Goal: Task Accomplishment & Management: Complete application form

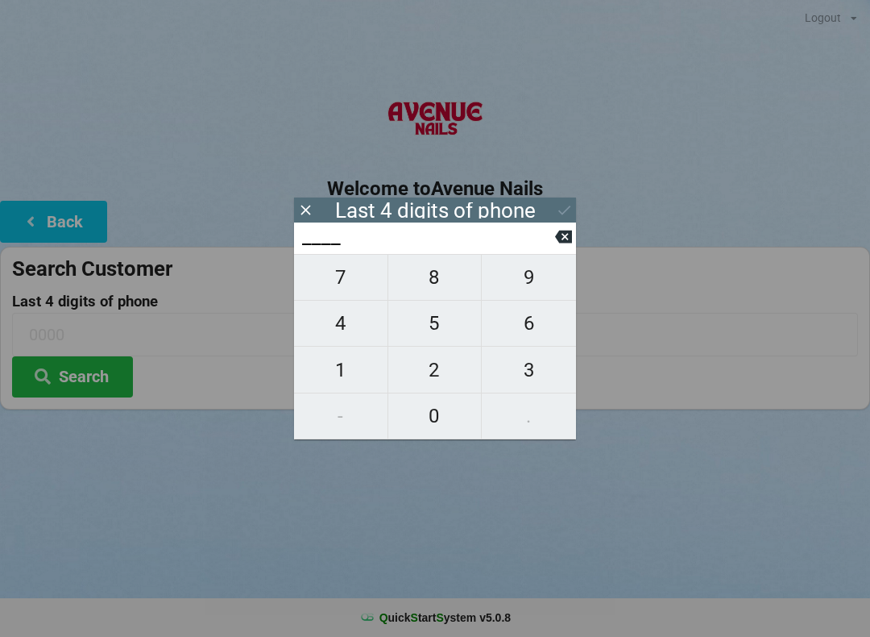
scroll to position [6, 0]
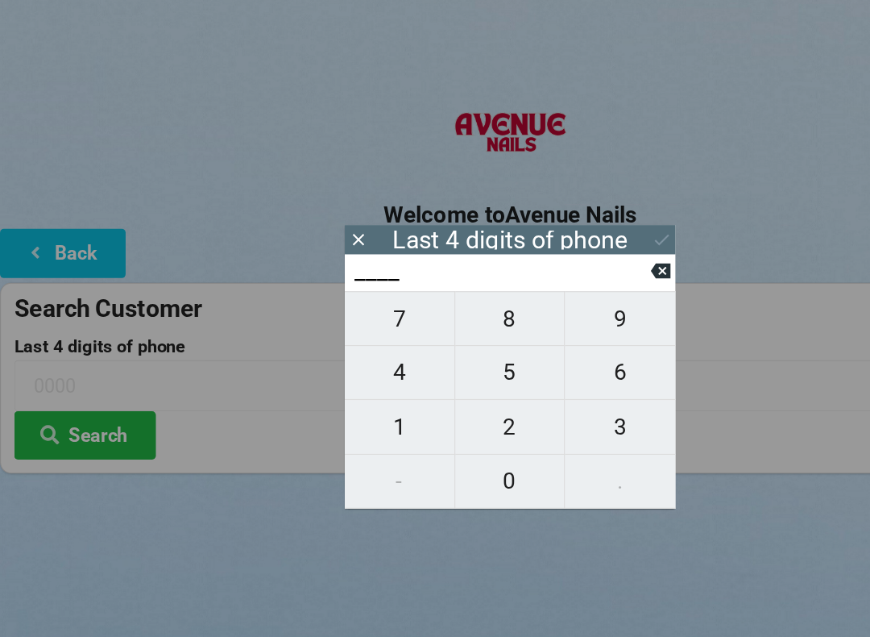
click at [521, 280] on span "9" at bounding box center [529, 277] width 94 height 34
type input "9___"
click at [337, 367] on span "1" at bounding box center [340, 370] width 93 height 34
type input "91__"
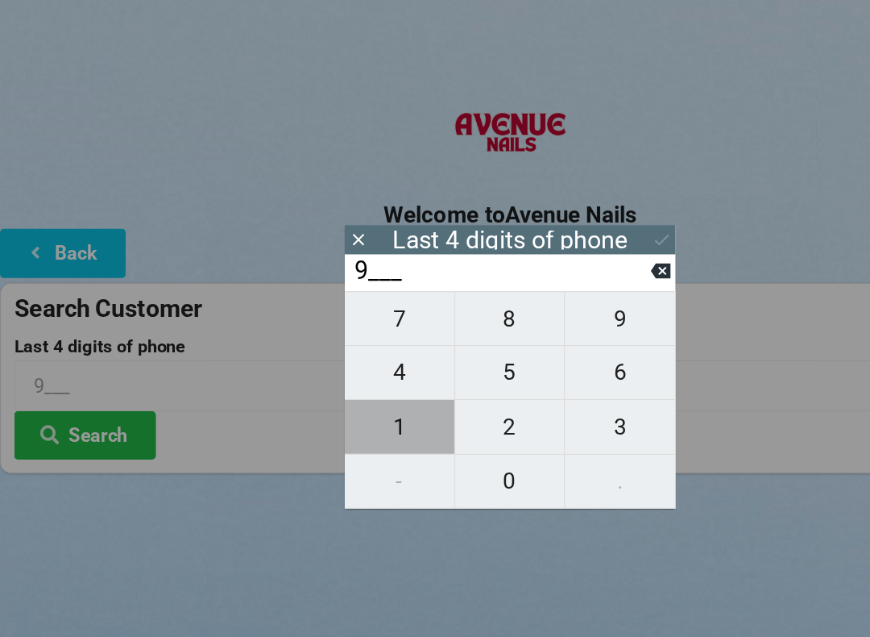
type input "91__"
click at [430, 286] on span "8" at bounding box center [434, 277] width 93 height 34
type input "918_"
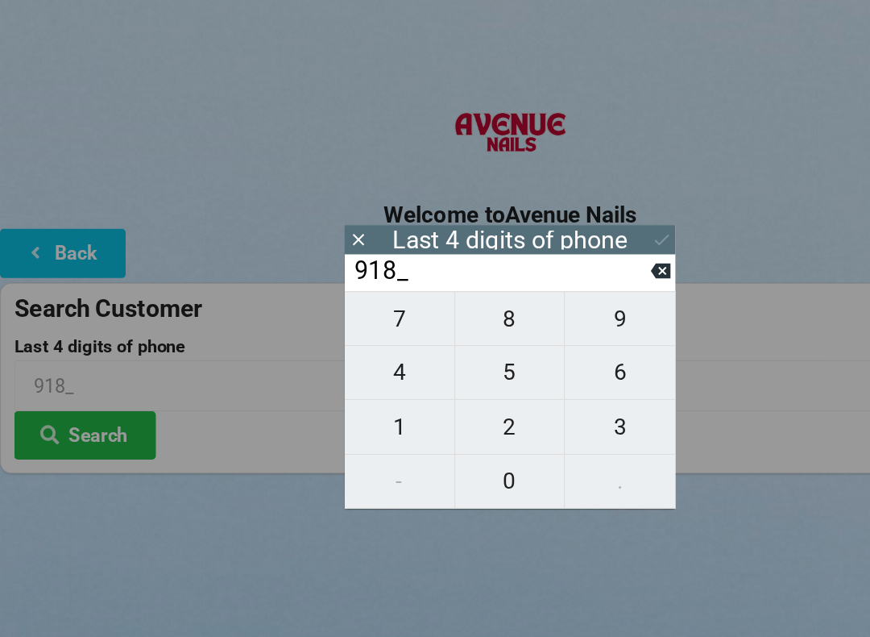
click at [329, 369] on span "1" at bounding box center [340, 370] width 93 height 34
type input "9181"
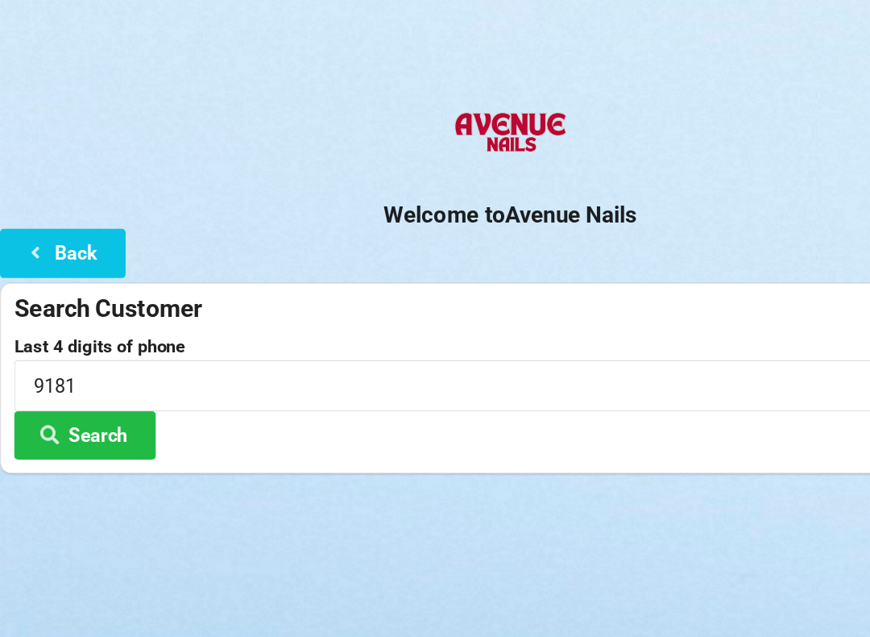
click at [561, 190] on h2 "Welcome to [GEOGRAPHIC_DATA]" at bounding box center [435, 188] width 870 height 25
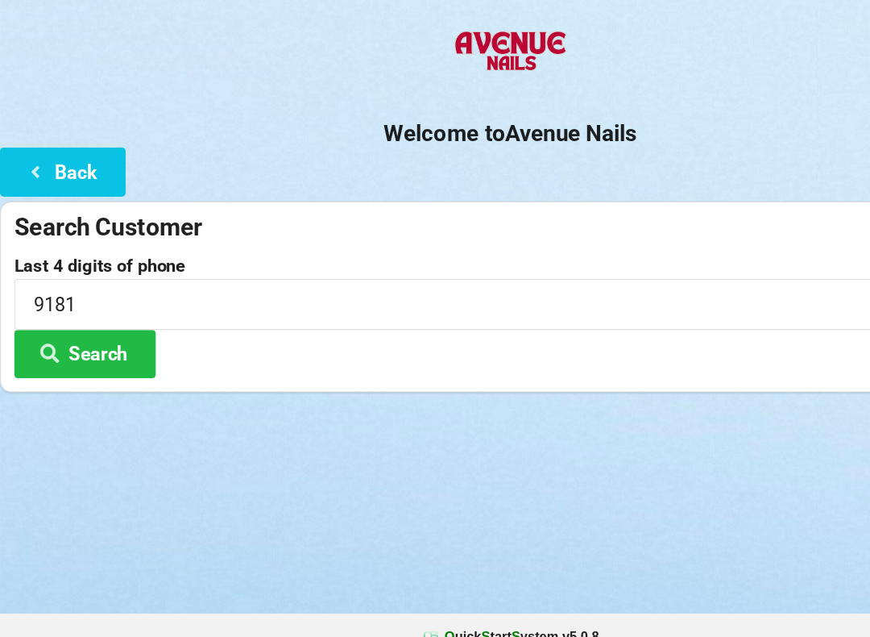
click at [86, 356] on button "Search" at bounding box center [72, 376] width 121 height 41
click at [81, 356] on button "Search" at bounding box center [72, 376] width 121 height 41
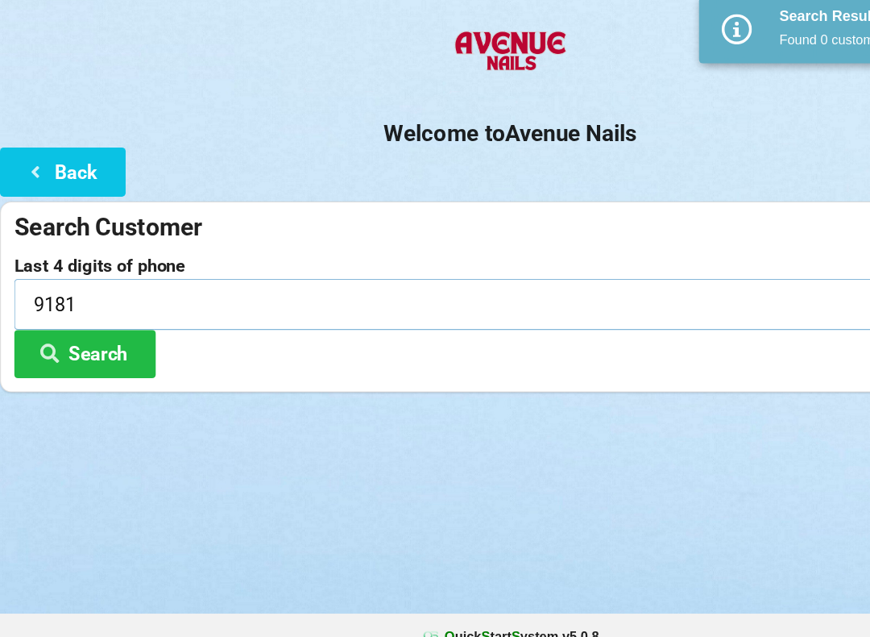
click at [74, 313] on input "9181" at bounding box center [435, 334] width 846 height 43
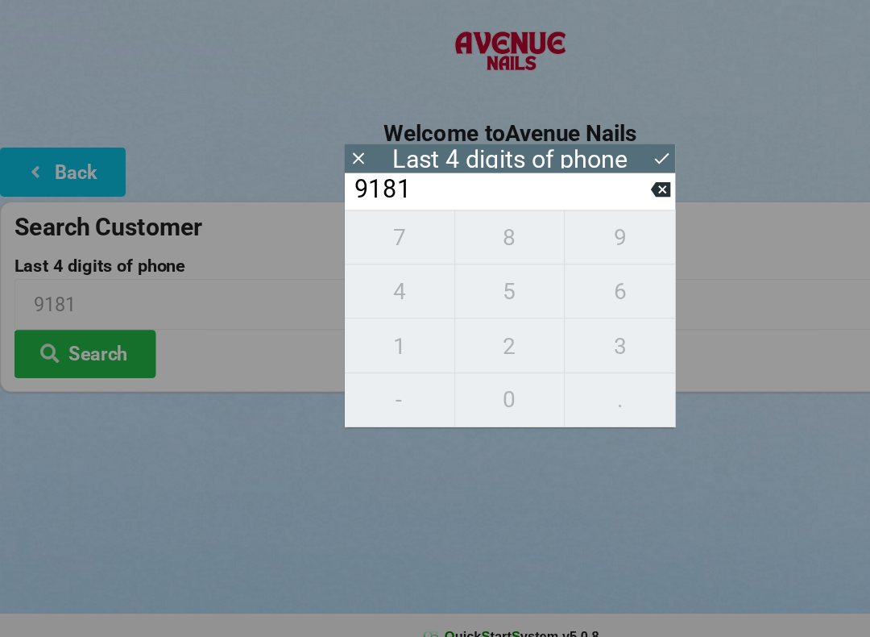
click at [312, 201] on icon at bounding box center [305, 209] width 17 height 17
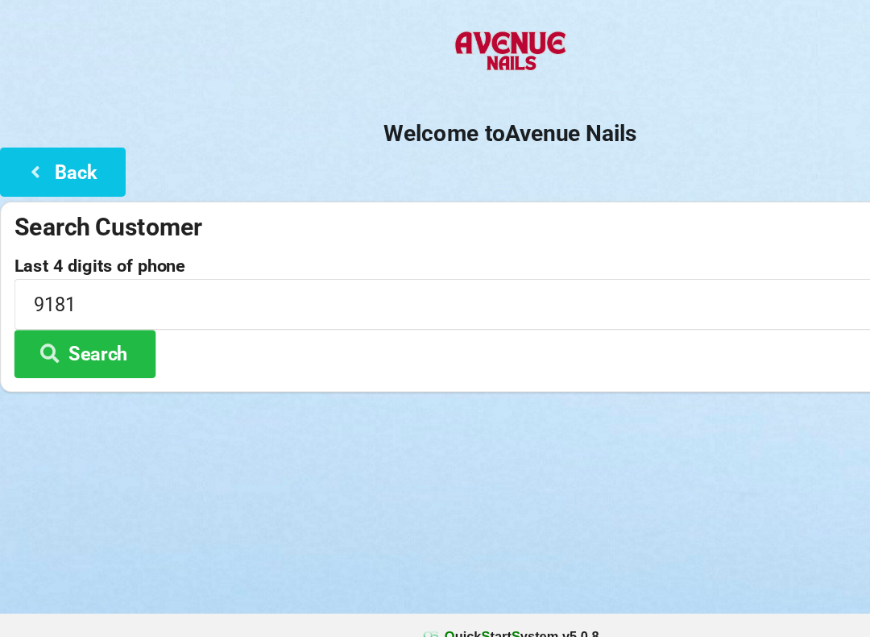
click at [312, 134] on div "Welcome to Avenue Nails Back Search Customer Last 4 digits of phone 9181 Search" at bounding box center [435, 249] width 870 height 322
click at [52, 201] on button "Back" at bounding box center [53, 221] width 107 height 41
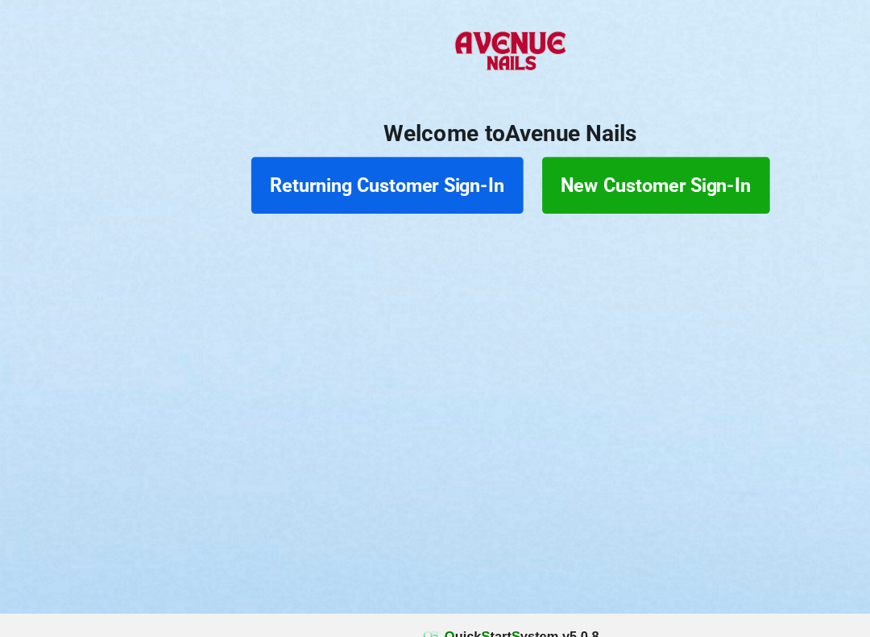
click at [550, 209] on button "New Customer Sign-In" at bounding box center [560, 233] width 194 height 48
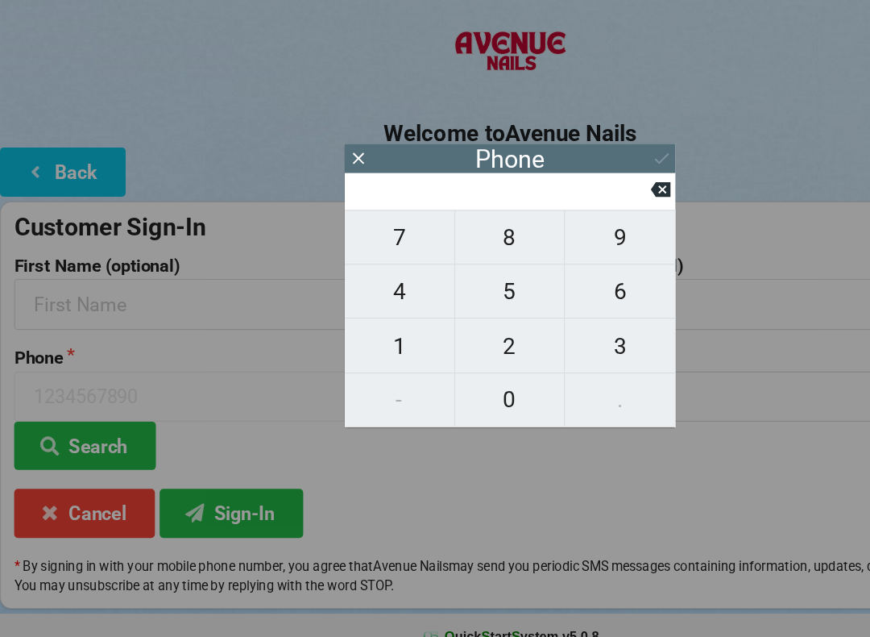
click at [356, 306] on span "4" at bounding box center [340, 323] width 93 height 34
type input "4"
click at [440, 399] on span "0" at bounding box center [434, 416] width 93 height 34
type input "40"
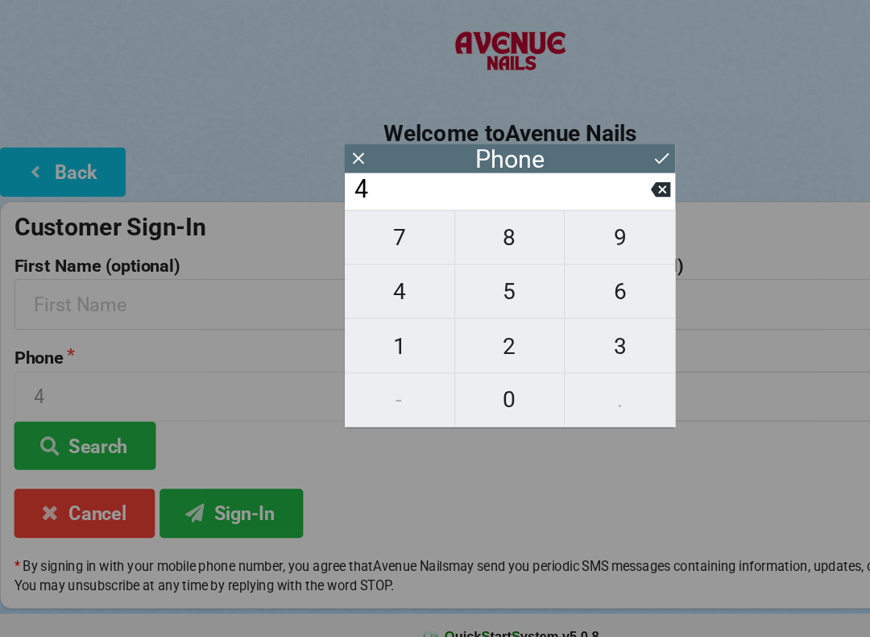
type input "40"
click at [341, 260] on span "7" at bounding box center [340, 277] width 93 height 34
type input "407"
click at [537, 260] on span "9" at bounding box center [529, 277] width 94 height 34
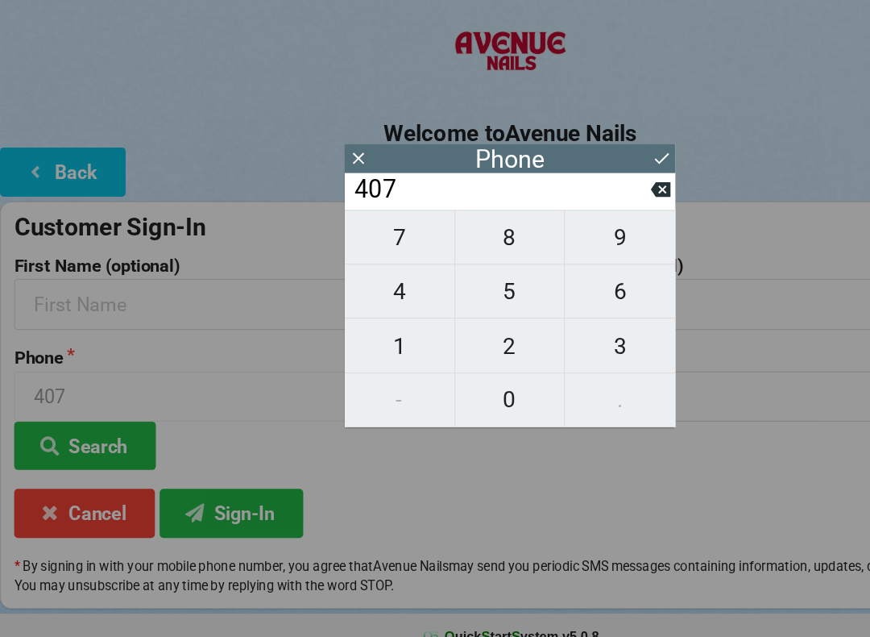
type input "4079"
click at [450, 353] on span "2" at bounding box center [434, 370] width 93 height 34
type input "40792"
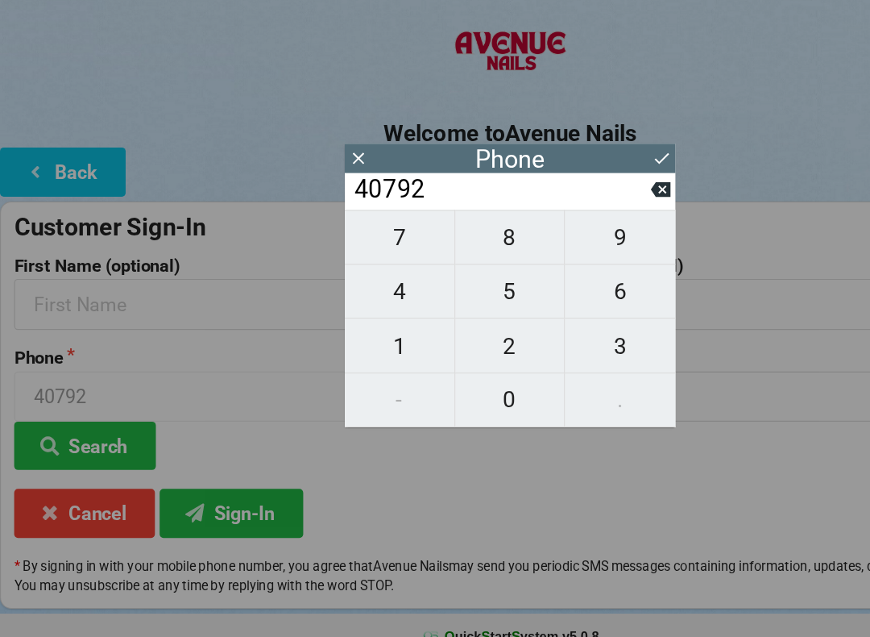
click at [533, 353] on span "3" at bounding box center [529, 370] width 94 height 34
type input "407923"
click at [531, 260] on span "9" at bounding box center [529, 277] width 94 height 34
type input "4079239"
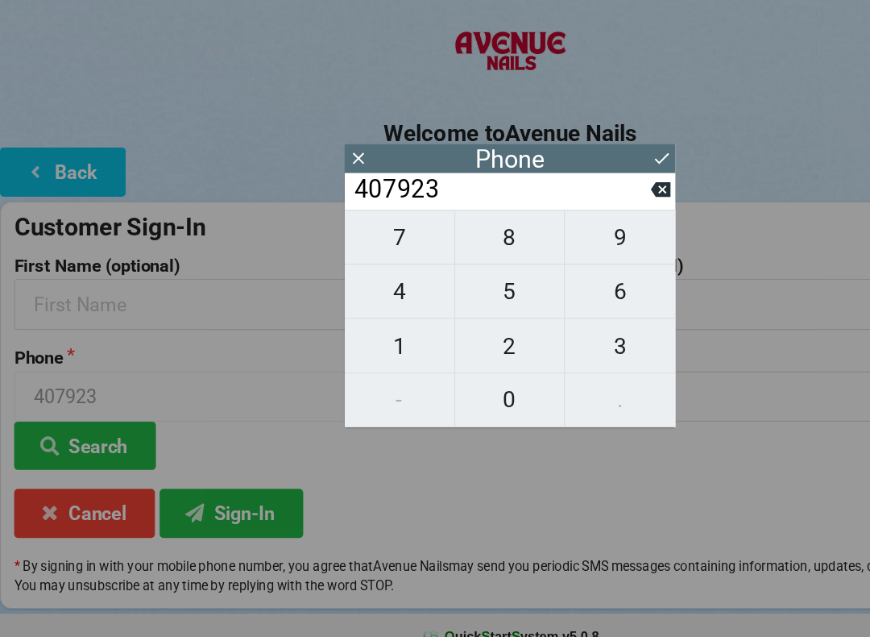
type input "4079239"
click at [355, 353] on span "1" at bounding box center [340, 370] width 93 height 34
type input "40792391"
click at [426, 260] on span "8" at bounding box center [434, 277] width 93 height 34
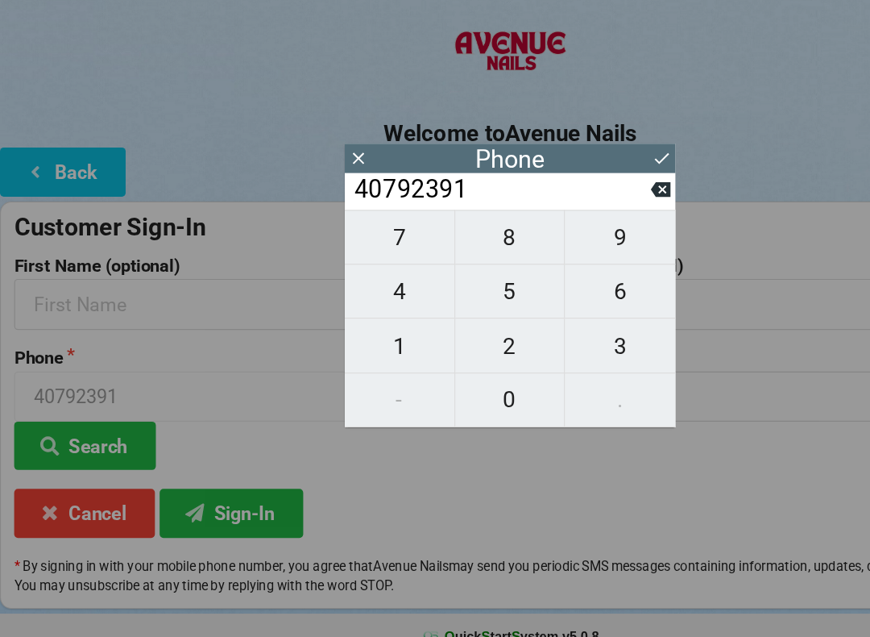
type input "407923918"
click at [336, 353] on span "1" at bounding box center [340, 370] width 93 height 34
type input "4079239181"
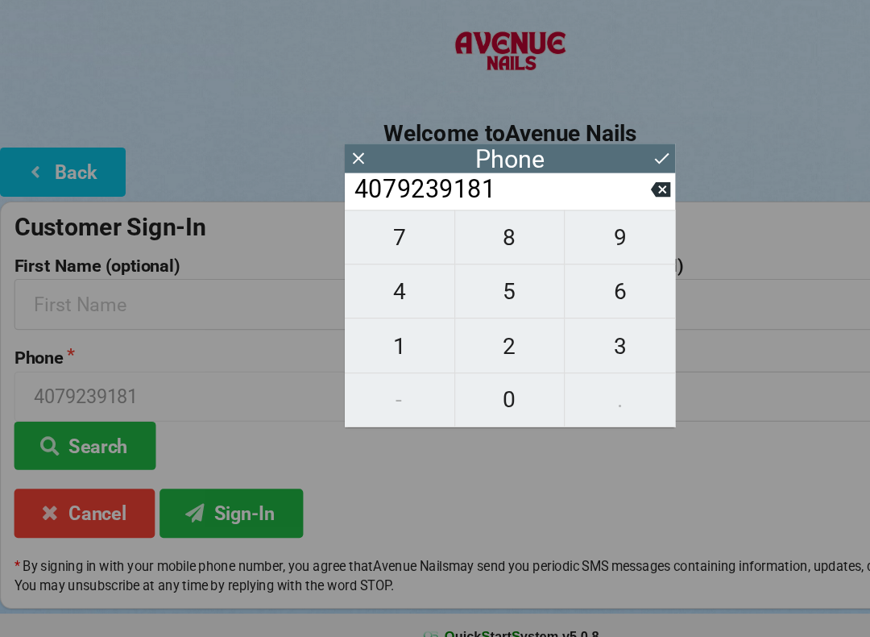
click at [557, 201] on icon at bounding box center [564, 209] width 17 height 17
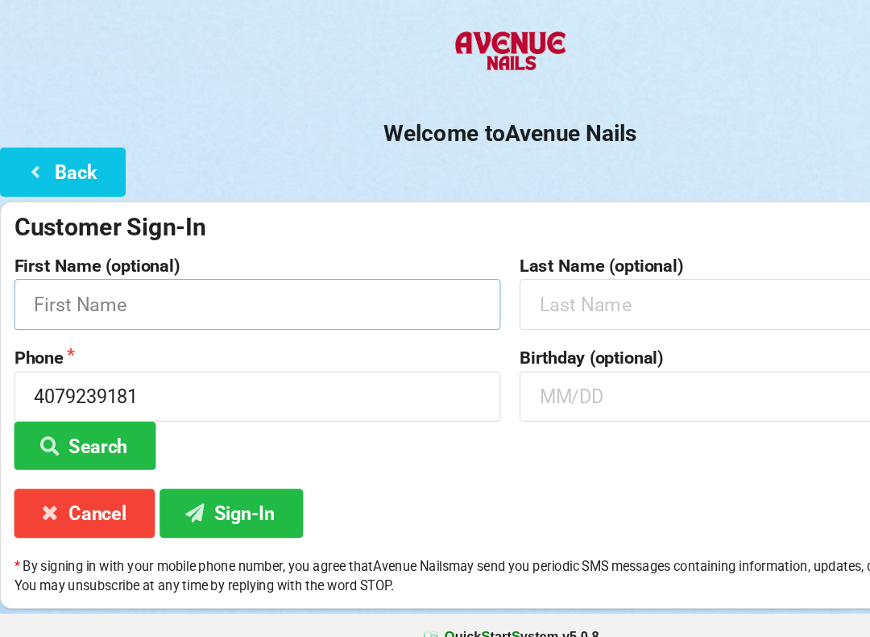
click at [288, 313] on input "text" at bounding box center [219, 334] width 415 height 43
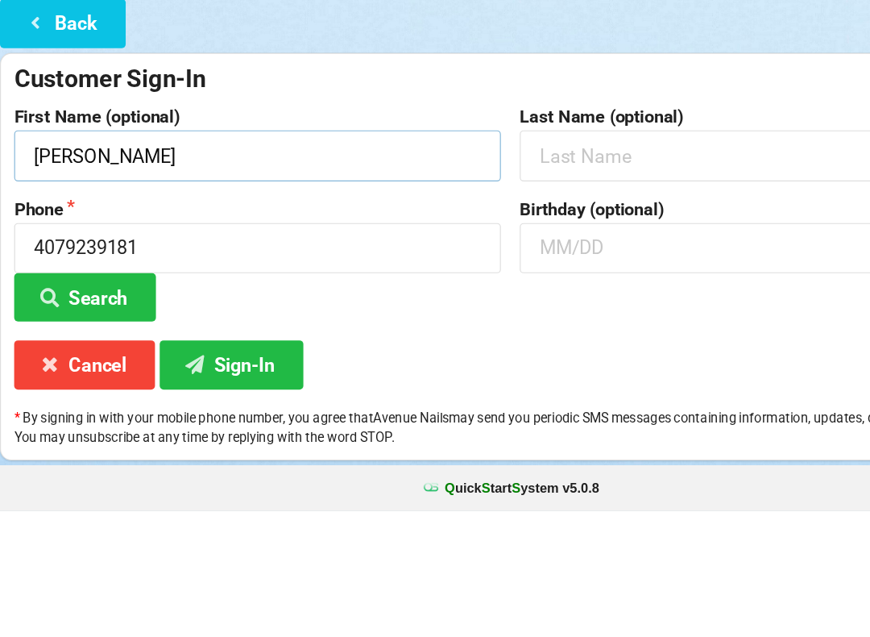
type input "[PERSON_NAME]"
click at [500, 313] on input "text" at bounding box center [650, 334] width 415 height 43
type input "Henen"
click at [517, 392] on input "text" at bounding box center [650, 413] width 415 height 43
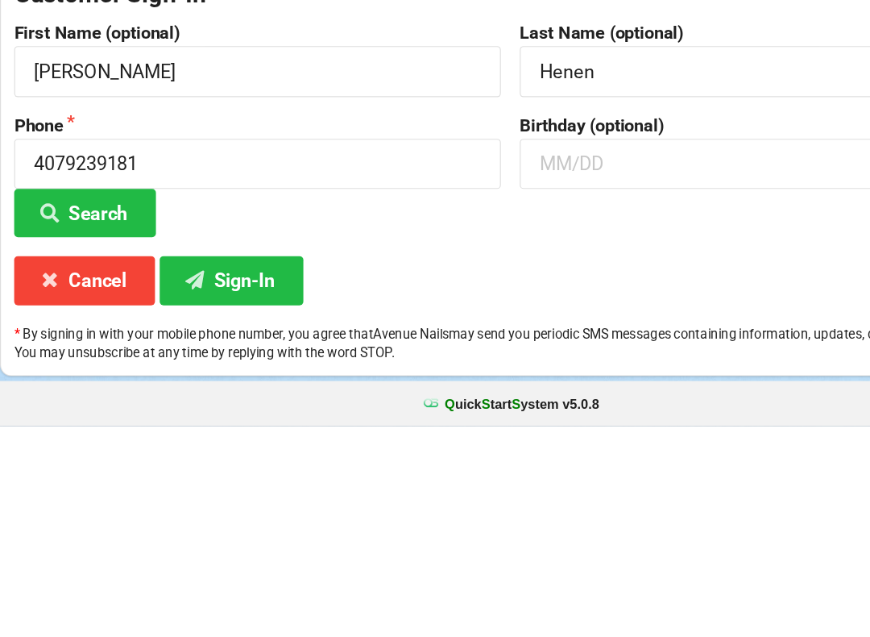
click at [195, 492] on button "Sign-In" at bounding box center [197, 512] width 122 height 41
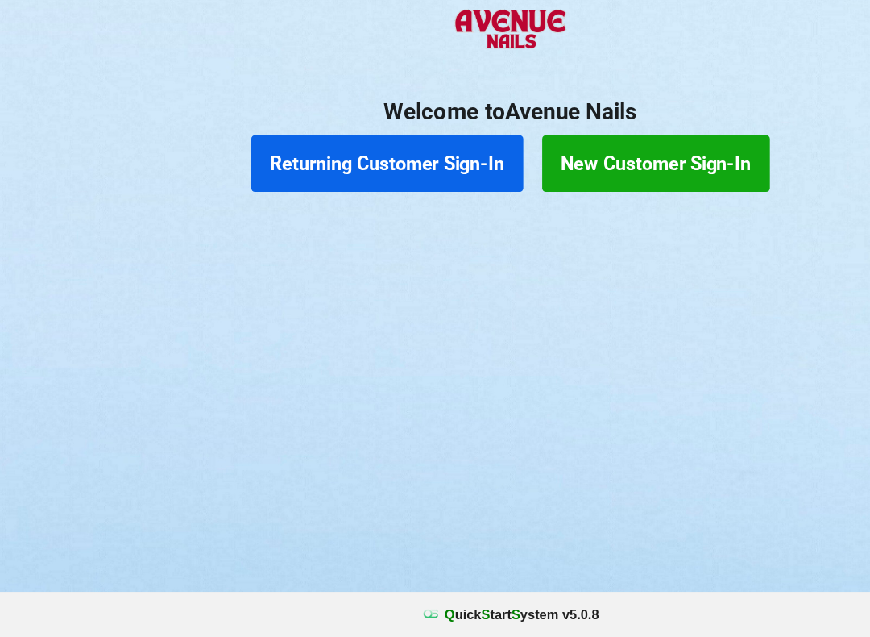
click at [344, 209] on button "Returning Customer Sign-In" at bounding box center [330, 233] width 232 height 48
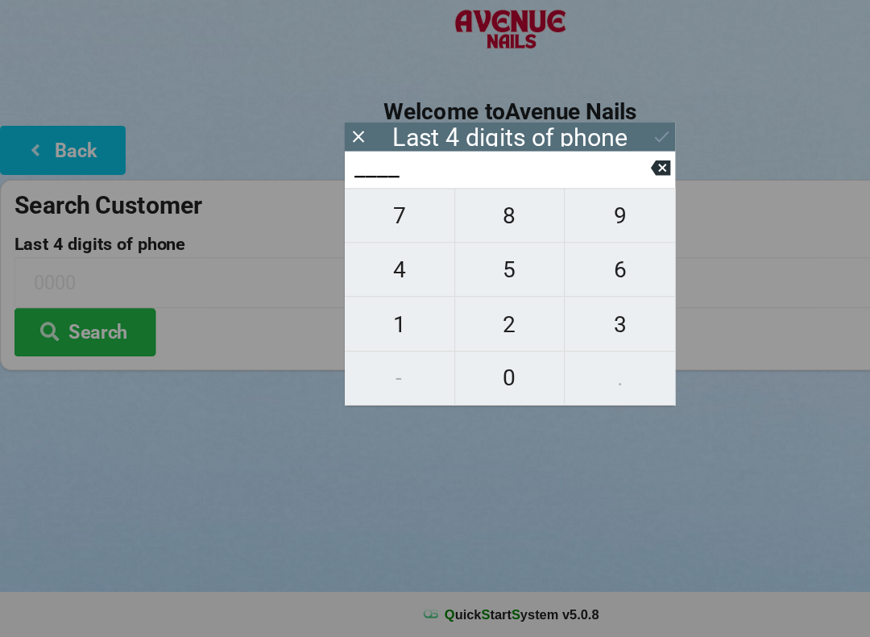
click at [540, 260] on span "9" at bounding box center [529, 277] width 94 height 34
type input "9___"
click at [339, 353] on span "1" at bounding box center [340, 370] width 93 height 34
type input "91__"
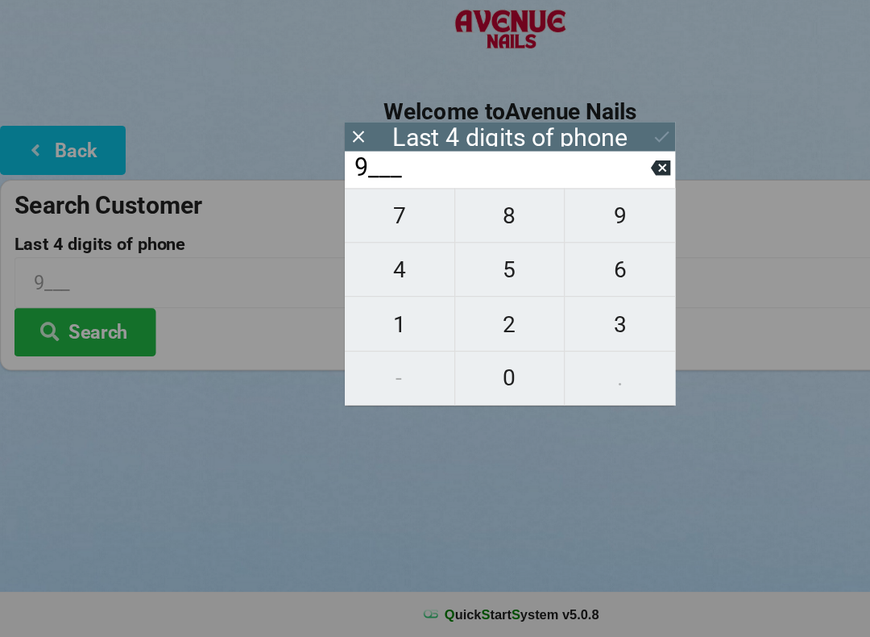
type input "91__"
click at [430, 260] on span "8" at bounding box center [434, 277] width 93 height 34
type input "918_"
click at [336, 353] on span "1" at bounding box center [340, 370] width 93 height 34
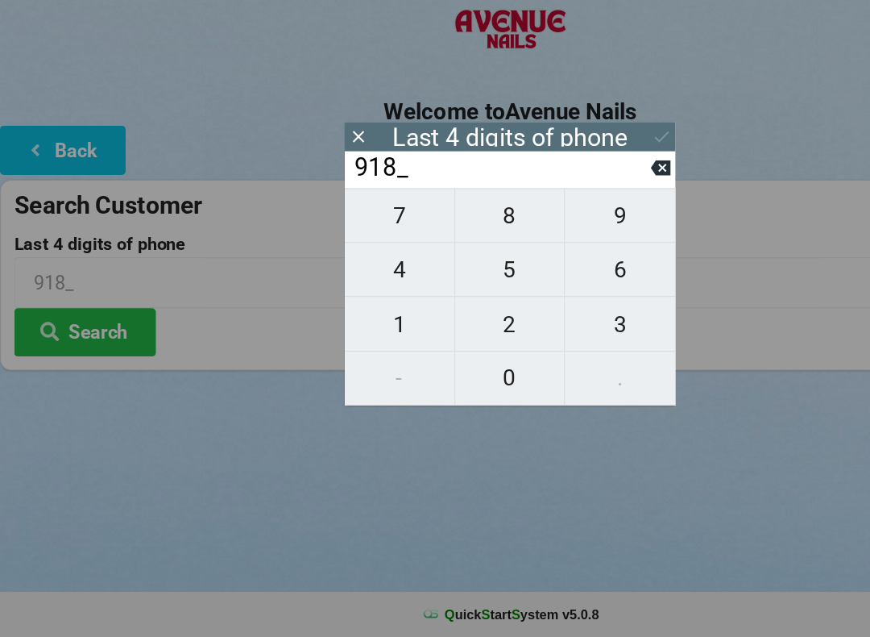
type input "9181"
click at [557, 201] on icon at bounding box center [564, 209] width 17 height 17
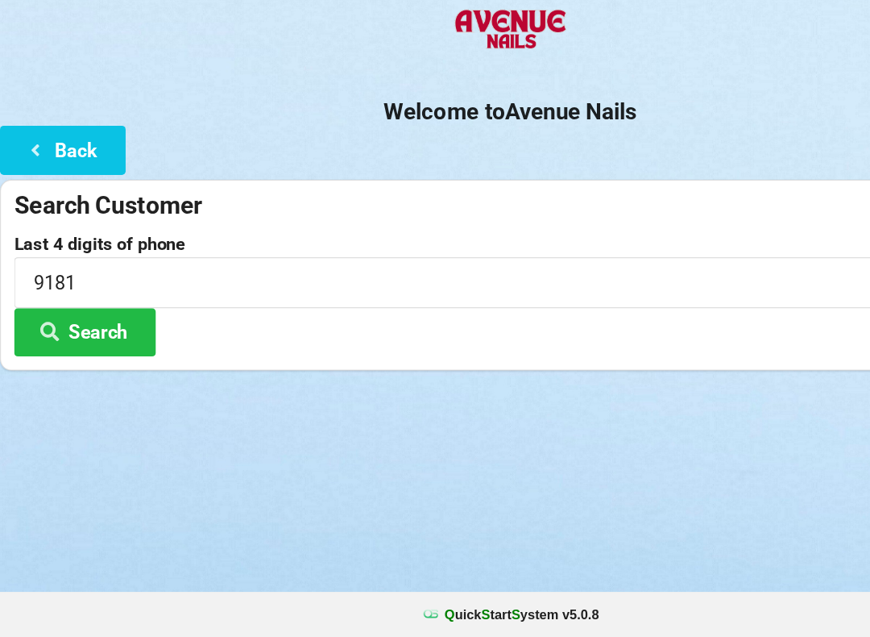
click at [114, 356] on button "Search" at bounding box center [72, 376] width 121 height 41
click at [61, 356] on button "Search" at bounding box center [72, 376] width 121 height 41
click at [79, 356] on button "Search" at bounding box center [72, 376] width 121 height 41
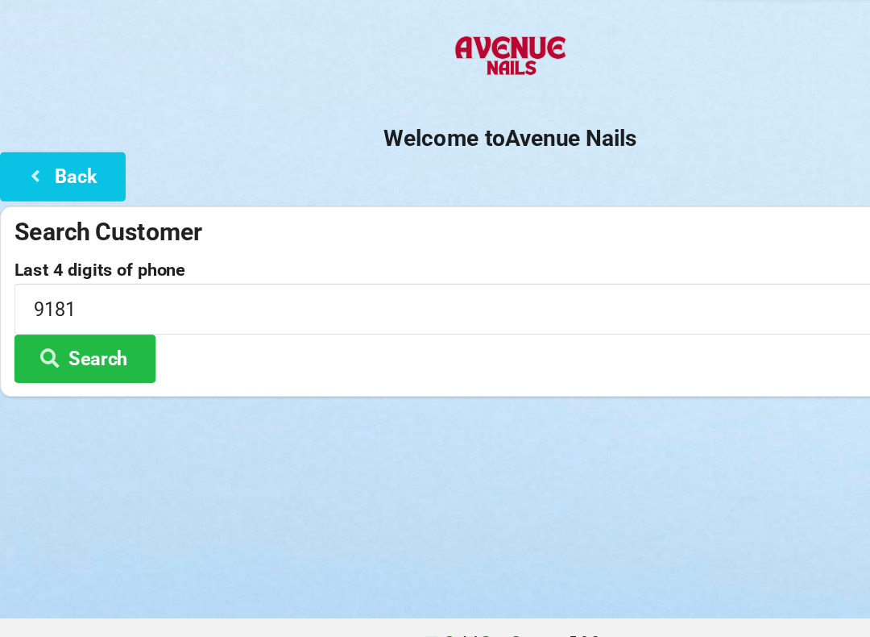
click at [50, 201] on button "Back" at bounding box center [53, 221] width 107 height 41
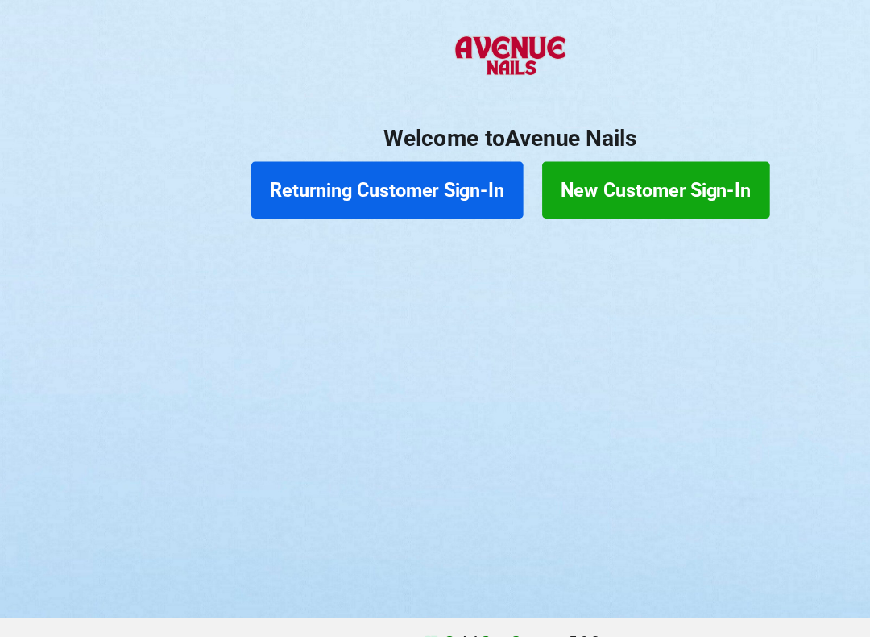
click at [591, 209] on button "New Customer Sign-In" at bounding box center [560, 233] width 194 height 48
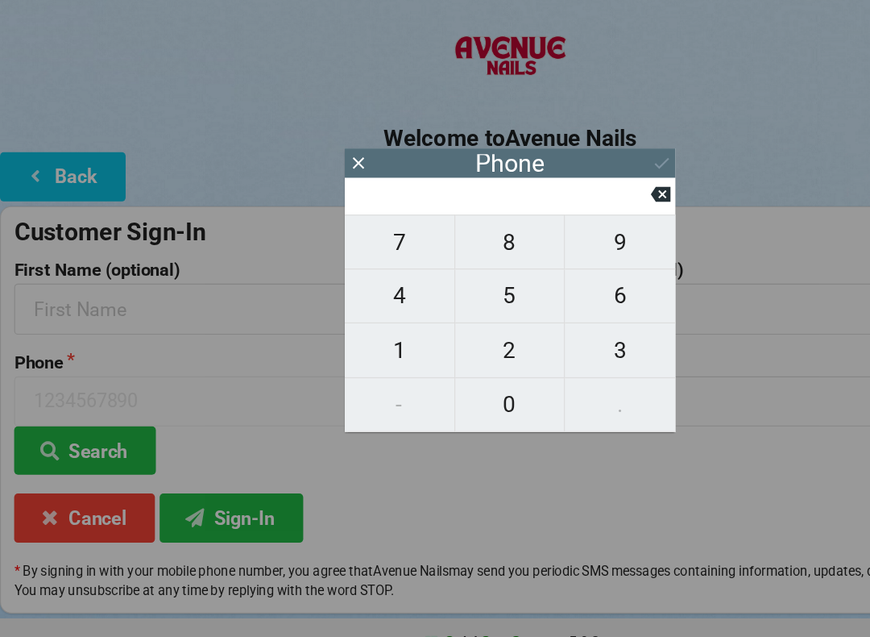
click at [372, 306] on span "4" at bounding box center [340, 323] width 93 height 34
type input "4"
click at [430, 399] on span "0" at bounding box center [434, 416] width 93 height 34
type input "40"
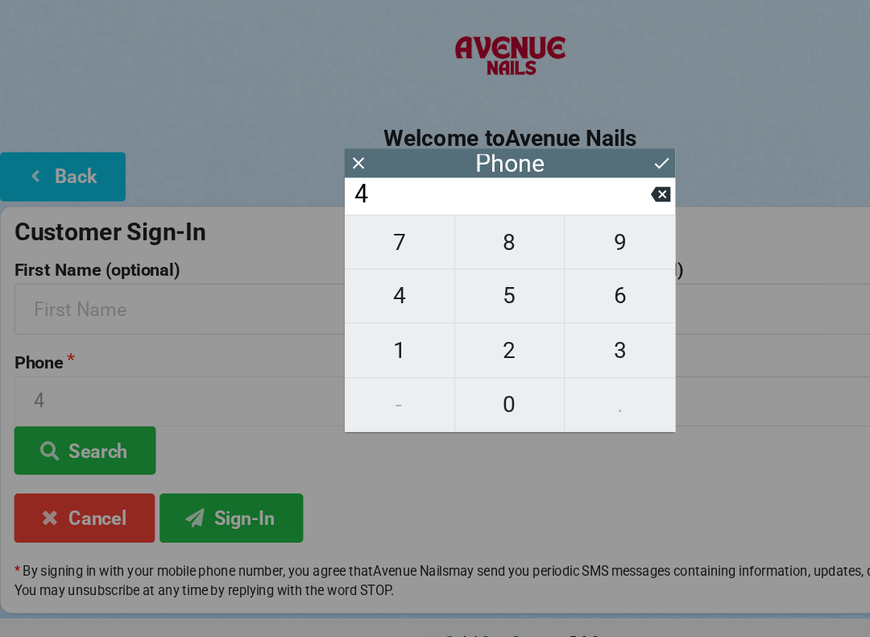
type input "40"
click at [368, 260] on span "7" at bounding box center [340, 277] width 93 height 34
type input "407"
click at [533, 260] on span "9" at bounding box center [529, 277] width 94 height 34
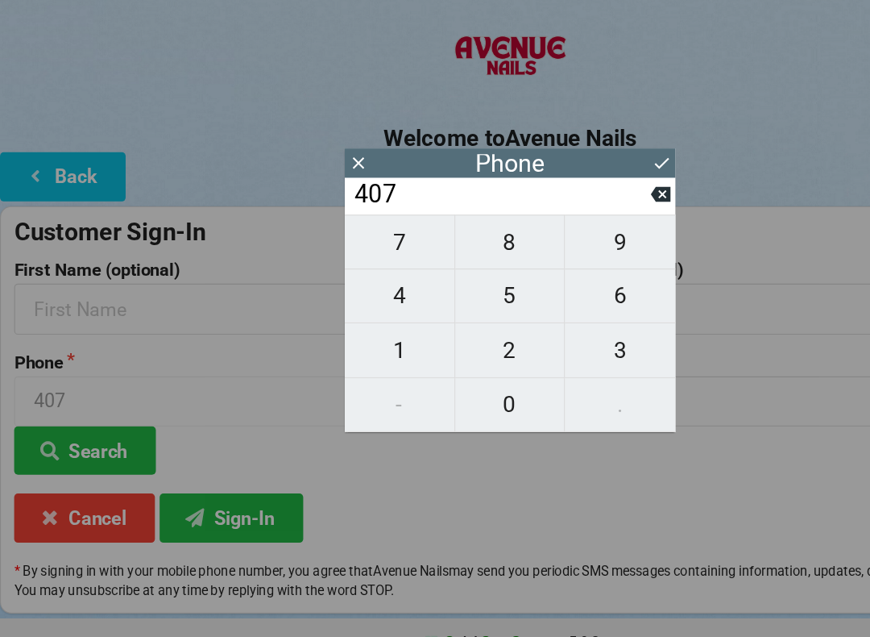
type input "4079"
click at [438, 353] on span "2" at bounding box center [434, 370] width 93 height 34
type input "40792"
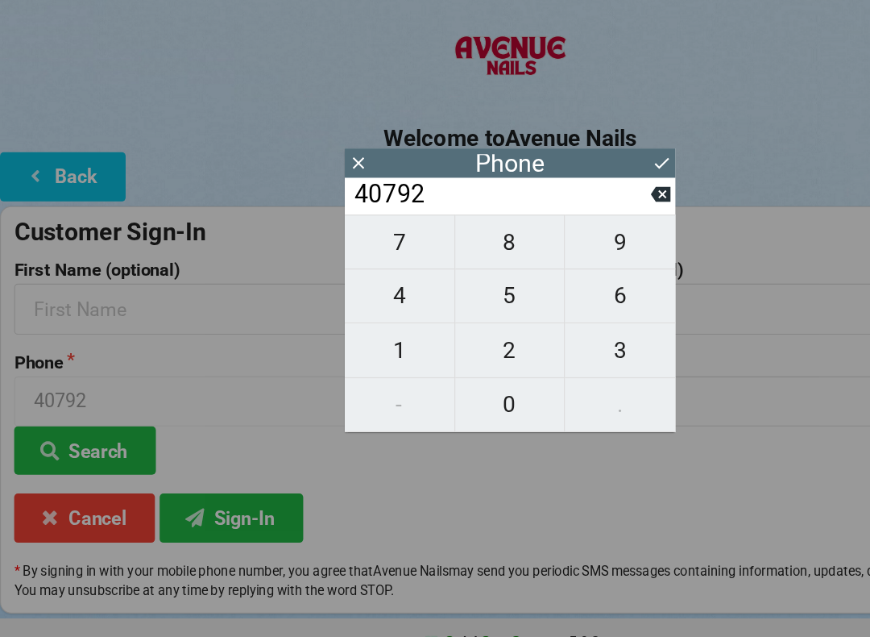
click at [524, 353] on span "3" at bounding box center [529, 370] width 94 height 34
type input "407923"
click at [542, 260] on span "9" at bounding box center [529, 277] width 94 height 34
type input "4079239"
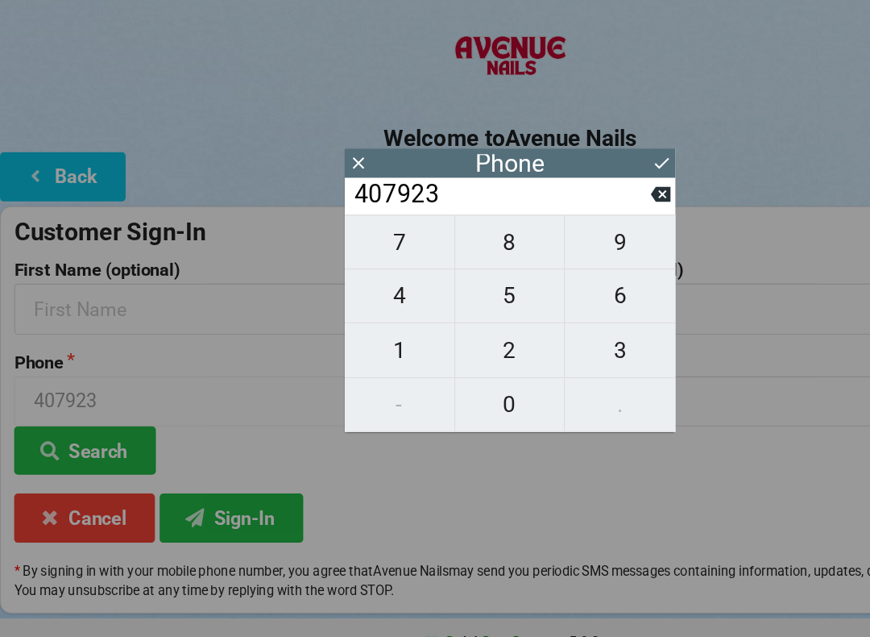
type input "4079239"
click at [339, 353] on span "1" at bounding box center [340, 370] width 93 height 34
type input "40792391"
click at [448, 260] on span "8" at bounding box center [434, 277] width 93 height 34
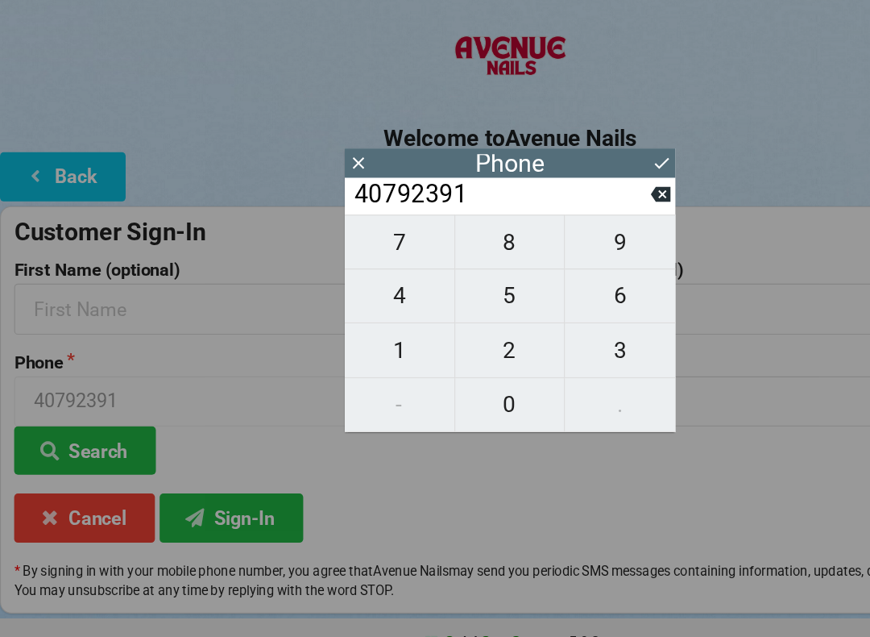
type input "407923918"
click at [339, 353] on span "1" at bounding box center [340, 370] width 93 height 34
type input "4079239181"
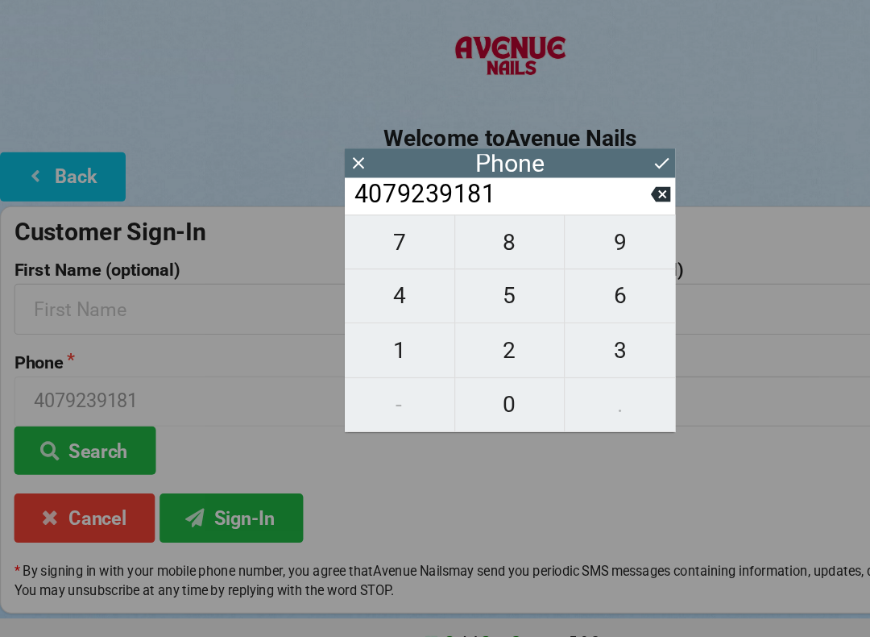
click at [566, 201] on icon at bounding box center [564, 209] width 17 height 17
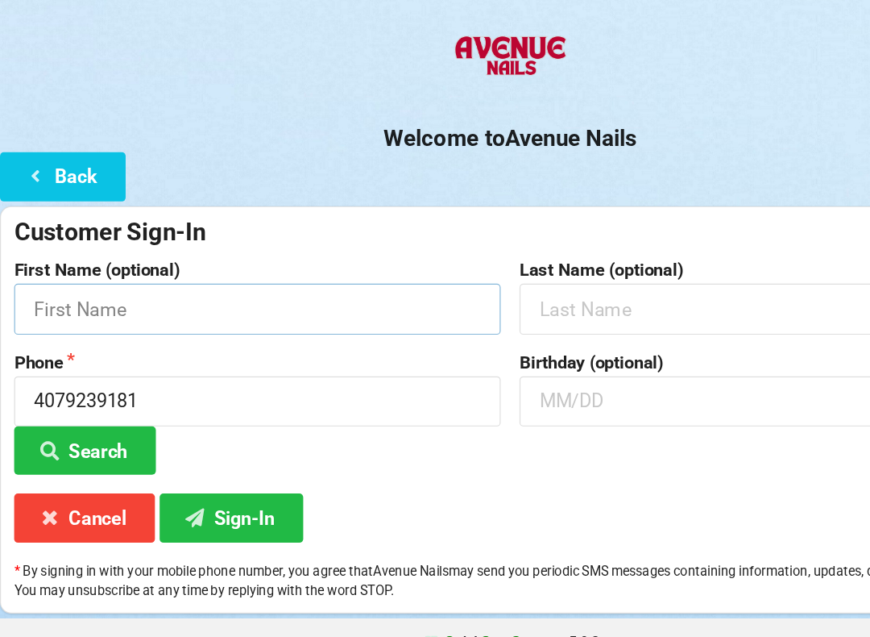
click at [261, 313] on input "text" at bounding box center [219, 334] width 415 height 43
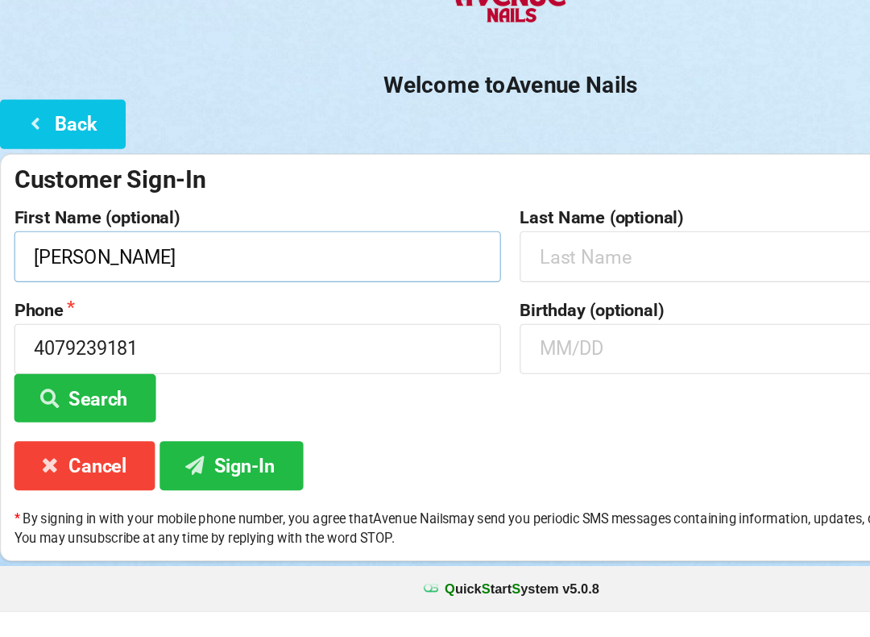
type input "[PERSON_NAME]"
click at [338, 255] on div "Customer Sign-In" at bounding box center [435, 268] width 846 height 27
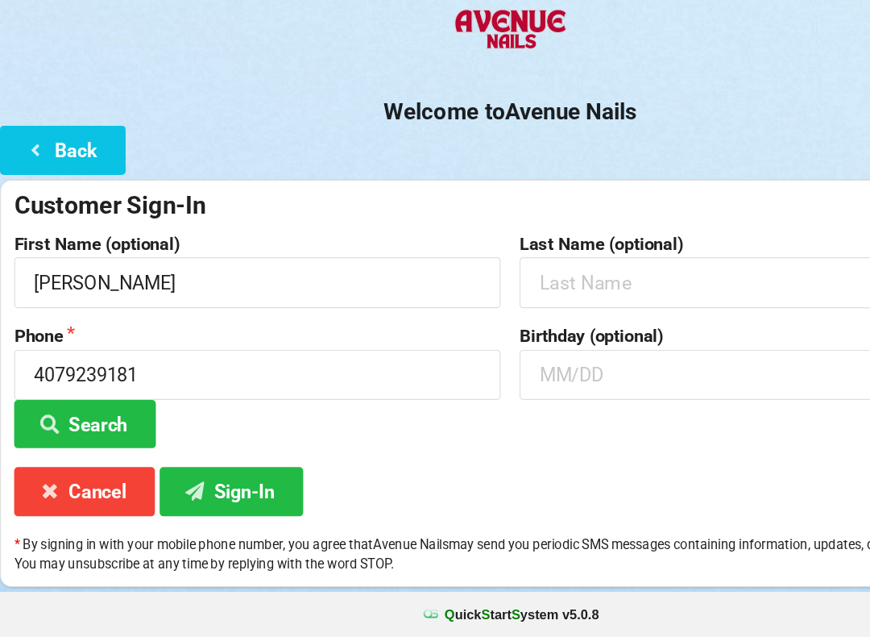
click at [51, 201] on button "Back" at bounding box center [53, 221] width 107 height 41
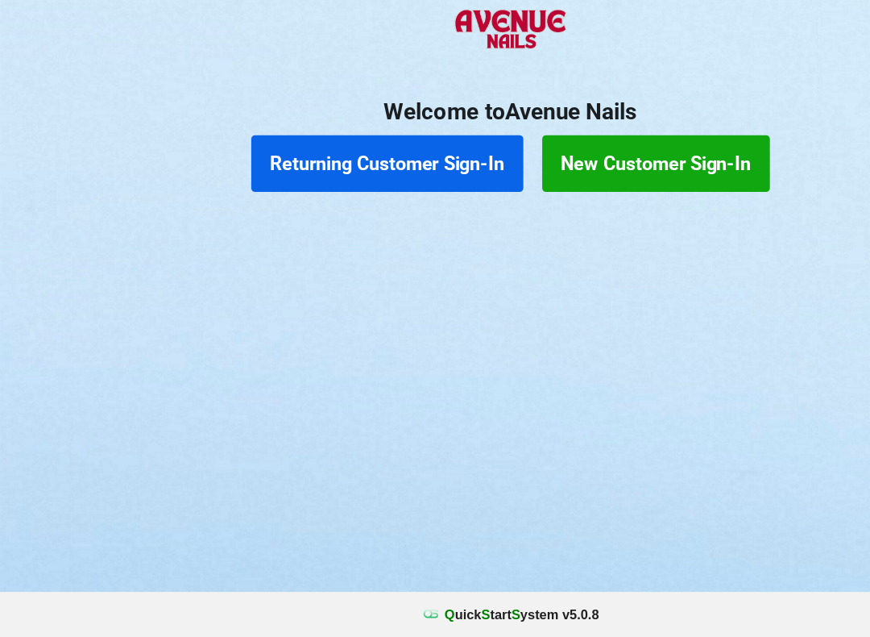
click at [316, 209] on button "Returning Customer Sign-In" at bounding box center [330, 233] width 232 height 48
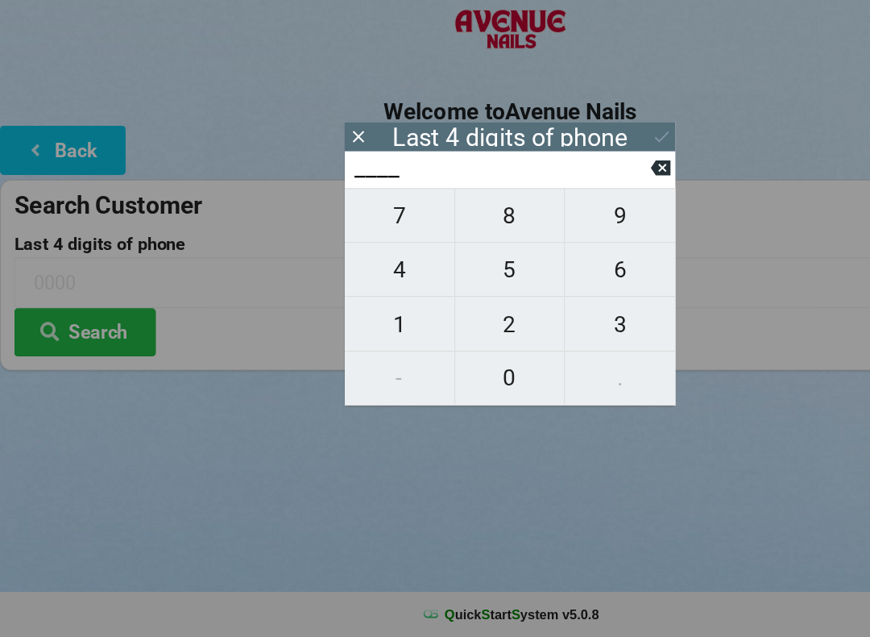
click at [361, 260] on span "7" at bounding box center [340, 277] width 93 height 34
type input "7___"
click at [355, 260] on span "7" at bounding box center [340, 277] width 93 height 34
type input "77__"
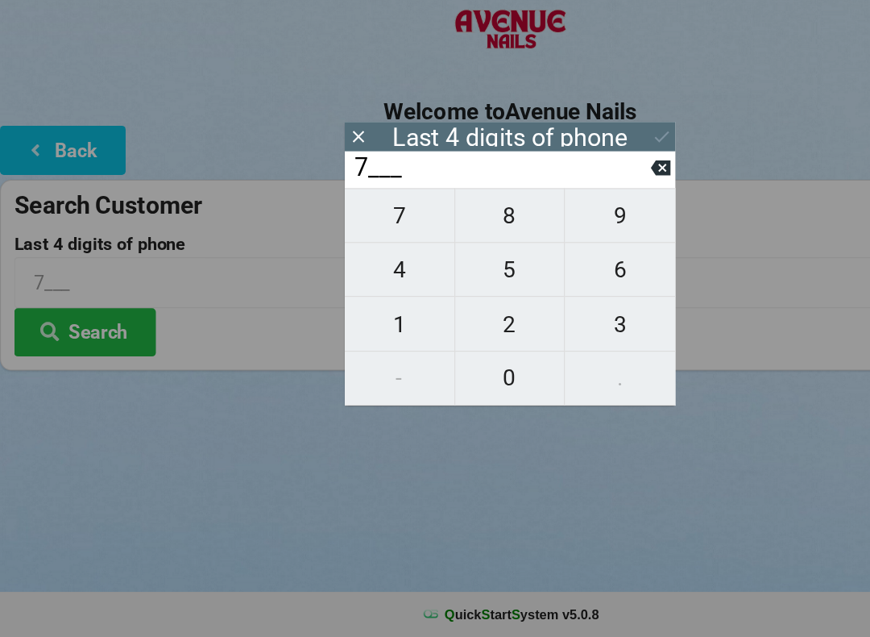
type input "77__"
click at [351, 306] on span "4" at bounding box center [340, 323] width 93 height 34
type input "774_"
click at [348, 306] on span "4" at bounding box center [340, 323] width 93 height 34
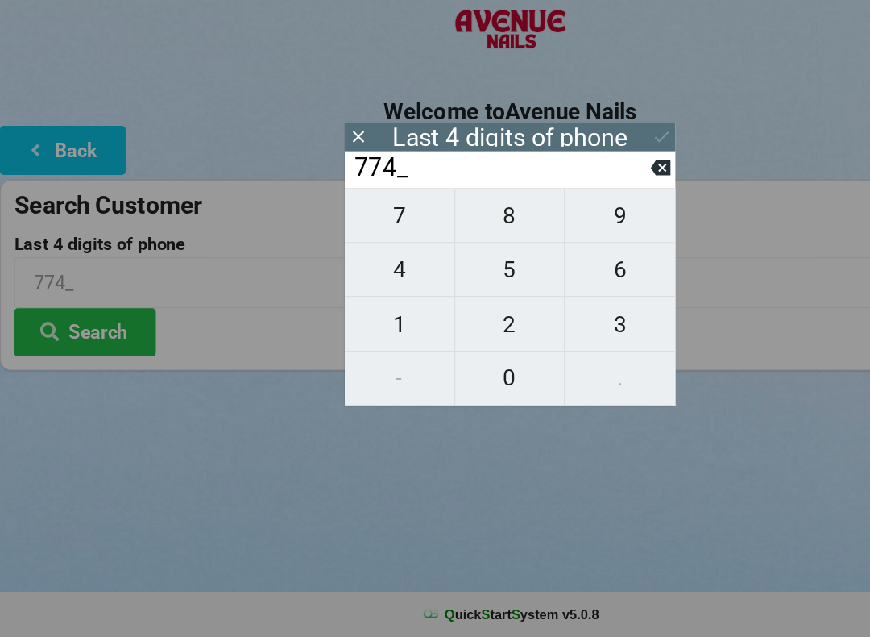
type input "7744"
click at [425, 254] on div "7 8 9 4 5 6 1 2 3 - 0 ." at bounding box center [435, 346] width 282 height 185
click at [552, 224] on input "7744" at bounding box center [428, 237] width 255 height 26
click at [551, 224] on input "7744" at bounding box center [428, 237] width 255 height 26
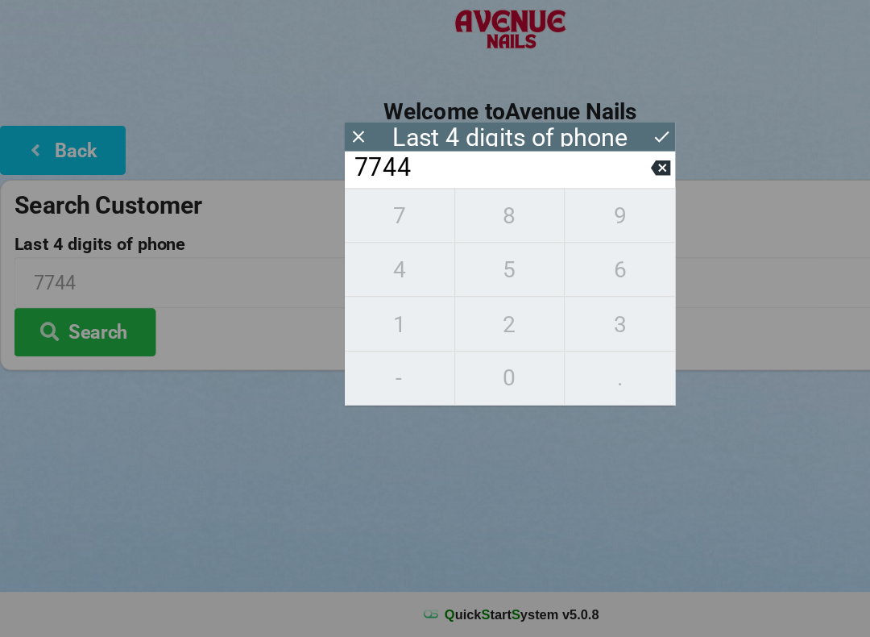
click at [551, 224] on input "7744" at bounding box center [428, 237] width 255 height 26
click at [545, 224] on input "7744" at bounding box center [428, 237] width 255 height 26
click at [561, 230] on icon at bounding box center [563, 236] width 17 height 13
click at [563, 228] on icon at bounding box center [563, 236] width 17 height 17
click at [554, 224] on input "77__" at bounding box center [428, 237] width 255 height 26
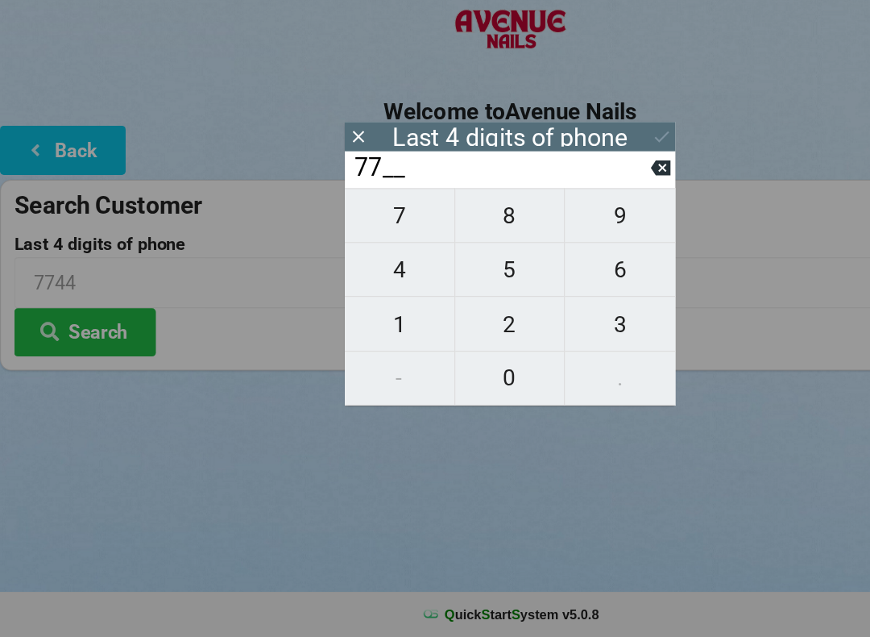
click at [554, 224] on input "77__" at bounding box center [428, 237] width 255 height 26
click at [564, 228] on icon at bounding box center [563, 236] width 17 height 17
click at [562, 228] on icon at bounding box center [563, 236] width 17 height 17
click at [555, 228] on icon at bounding box center [563, 236] width 17 height 17
click at [356, 353] on span "1" at bounding box center [340, 370] width 93 height 34
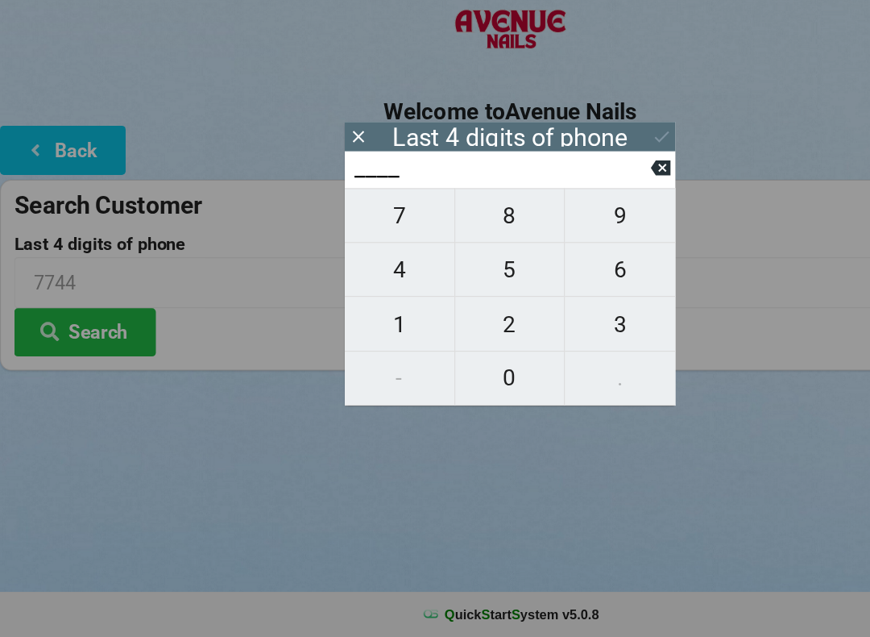
type input "1___"
click at [528, 353] on span "3" at bounding box center [529, 370] width 94 height 34
type input "13__"
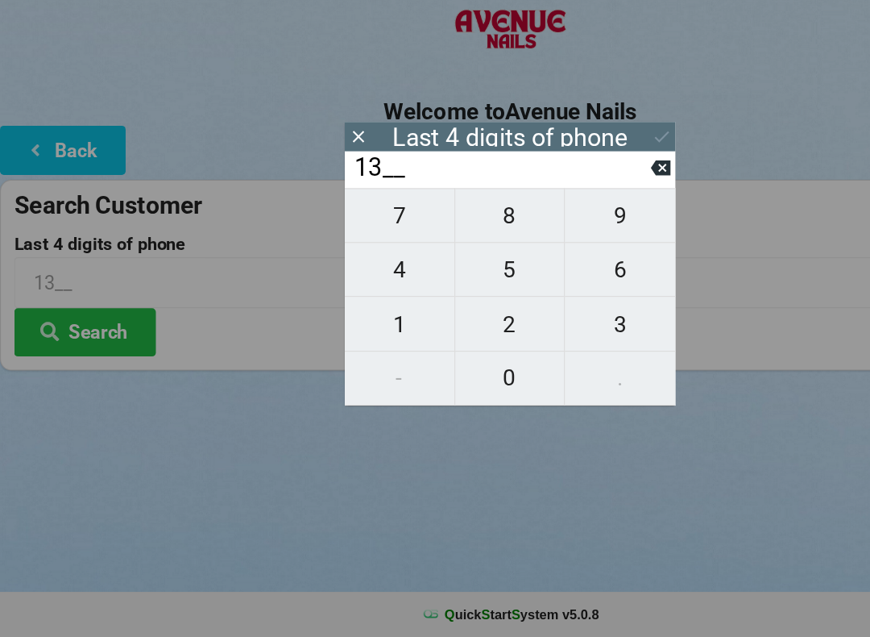
click at [351, 306] on span "4" at bounding box center [340, 323] width 93 height 34
type input "134_"
click at [355, 306] on span "4" at bounding box center [340, 323] width 93 height 34
type input "1344"
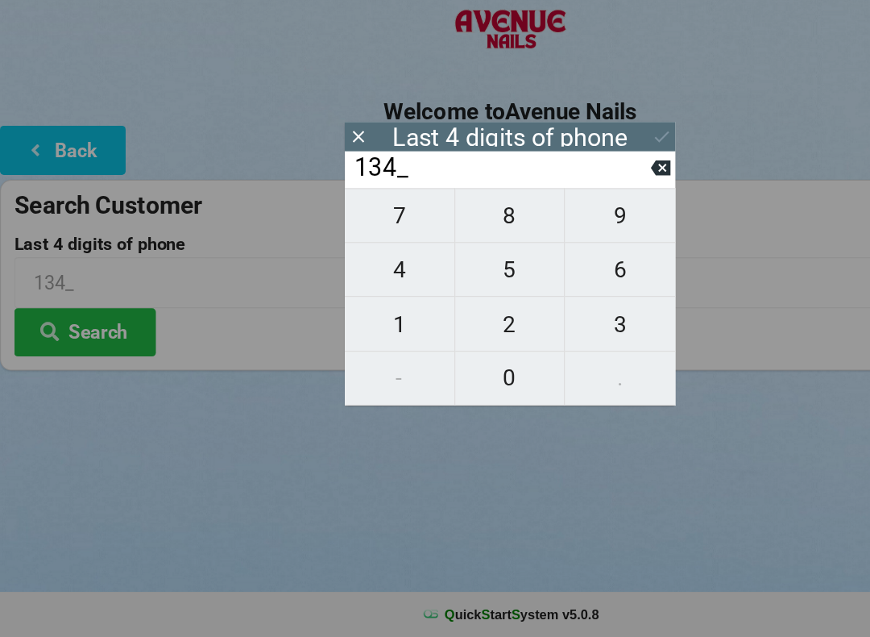
type input "1344"
click at [559, 201] on icon at bounding box center [564, 209] width 17 height 17
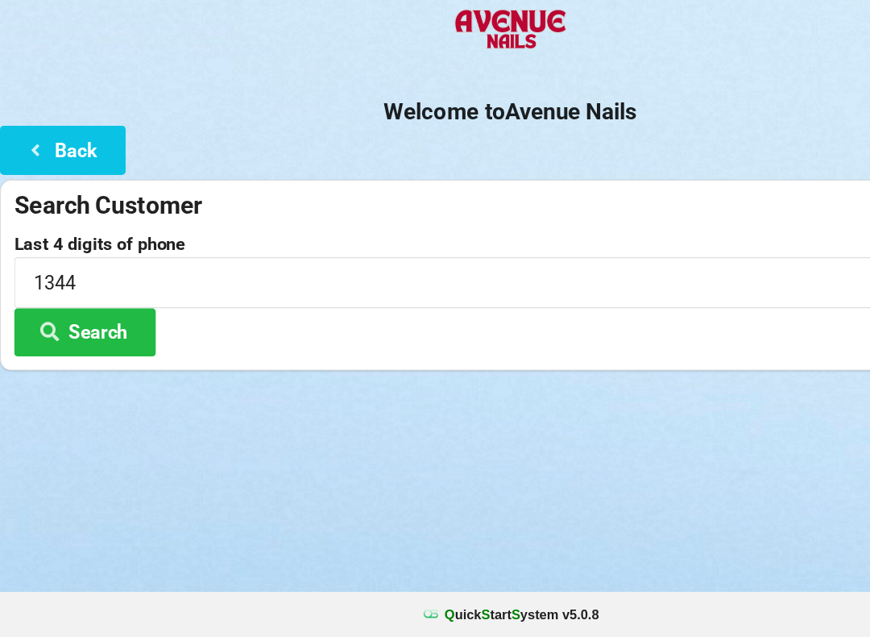
click at [96, 356] on button "Search" at bounding box center [72, 376] width 121 height 41
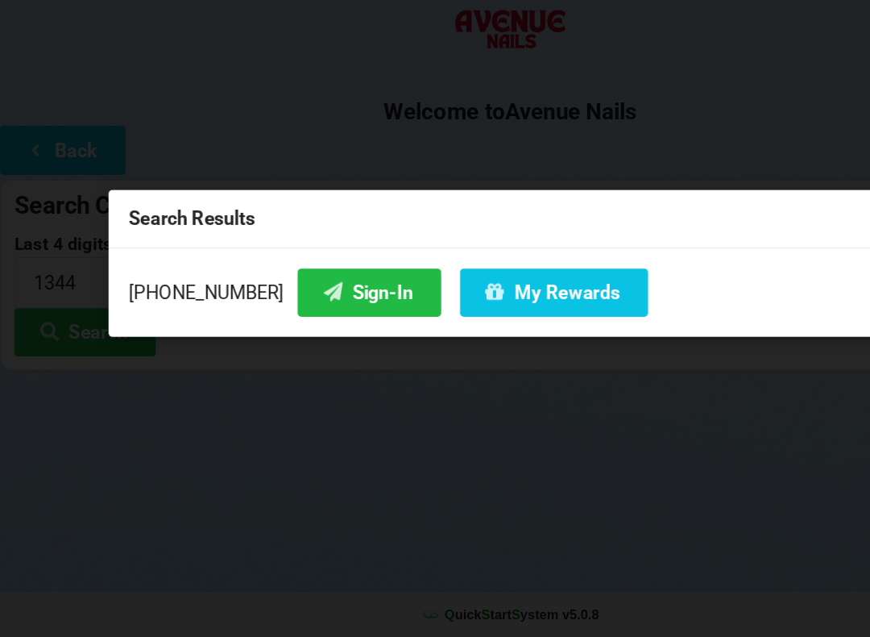
click at [293, 322] on button "Sign-In" at bounding box center [315, 342] width 122 height 41
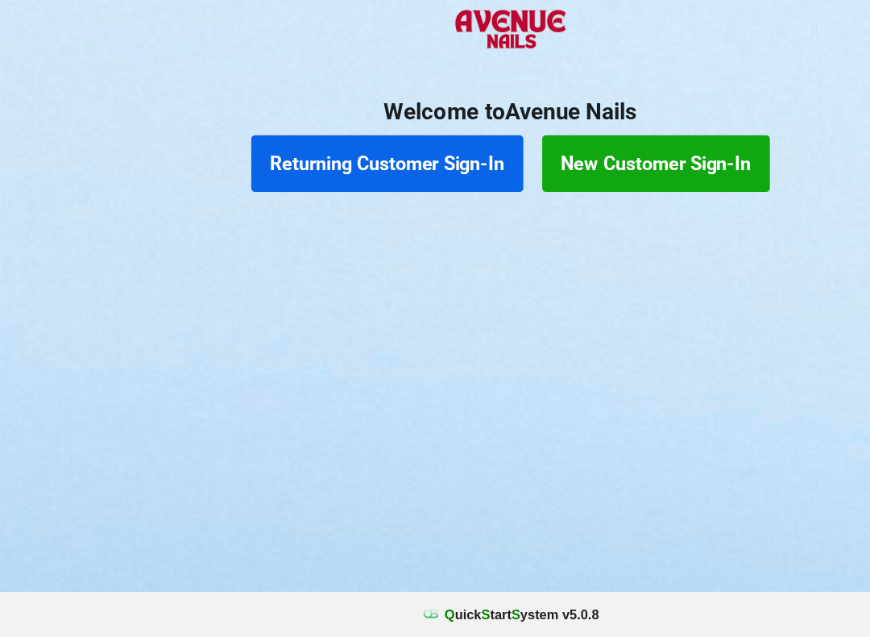
click at [679, 88] on div at bounding box center [435, 122] width 870 height 68
